Goal: Information Seeking & Learning: Learn about a topic

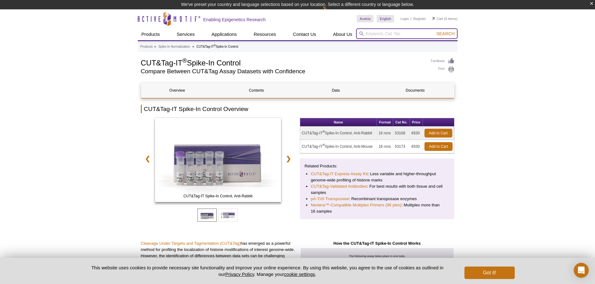
click at [385, 32] on input "search" at bounding box center [406, 33] width 101 height 11
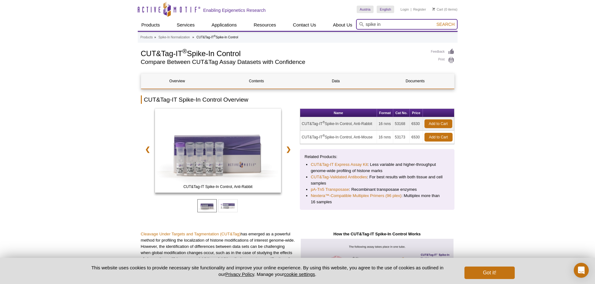
type input "spike in"
click at [434, 22] on button "Search" at bounding box center [445, 25] width 22 height 6
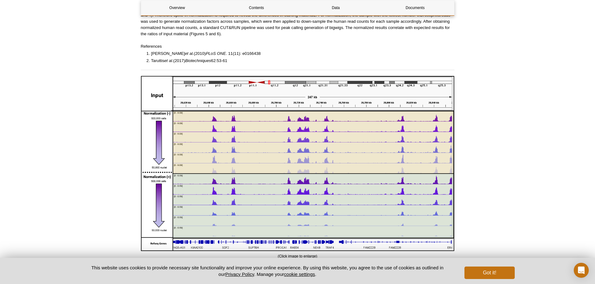
scroll to position [312, 0]
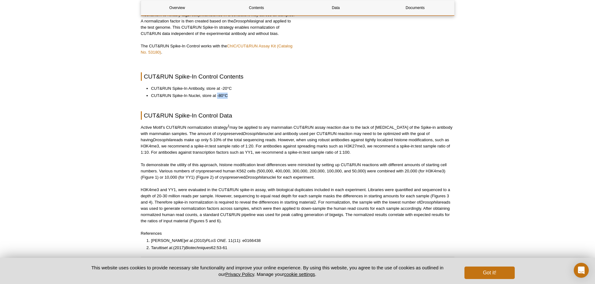
drag, startPoint x: 217, startPoint y: 95, endPoint x: 232, endPoint y: 95, distance: 14.7
click at [232, 95] on li "CUT&RUN Spike-In Nuclei, store at -80°C" at bounding box center [299, 96] width 297 height 6
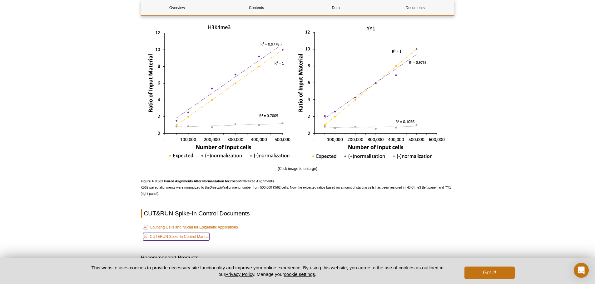
scroll to position [1123, 0]
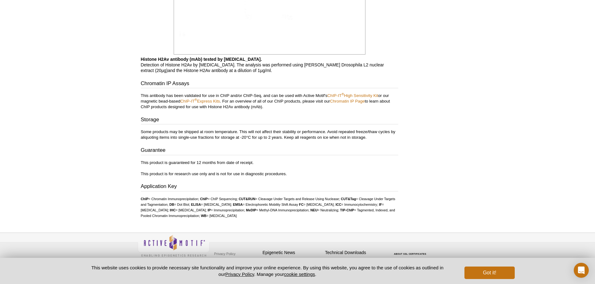
scroll to position [990, 0]
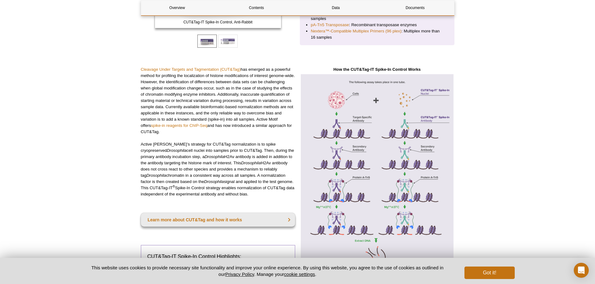
scroll to position [125, 0]
